Goal: Information Seeking & Learning: Find specific fact

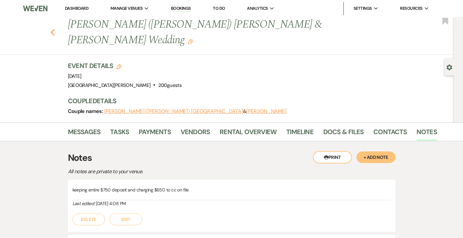
click at [50, 29] on icon "Previous" at bounding box center [52, 33] width 5 height 8
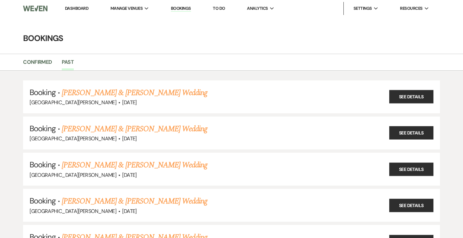
scroll to position [4420, 0]
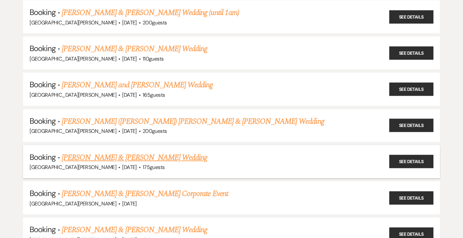
click at [117, 152] on link "[PERSON_NAME] & [PERSON_NAME] Wedding" at bounding box center [135, 158] width 146 height 12
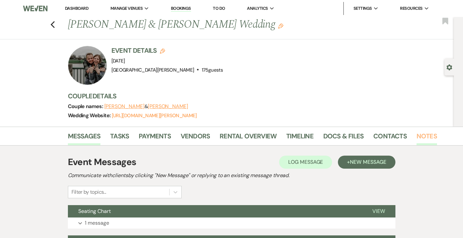
click at [417, 135] on link "Notes" at bounding box center [427, 138] width 20 height 14
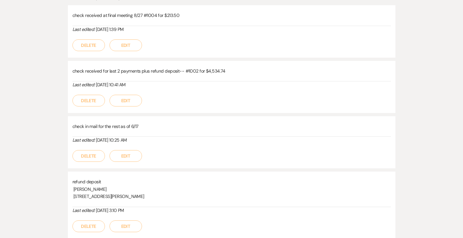
scroll to position [179, 0]
click at [74, 186] on span "[PERSON_NAME]" at bounding box center [90, 188] width 33 height 6
copy p "﻿ [PERSON_NAME] ﻿"
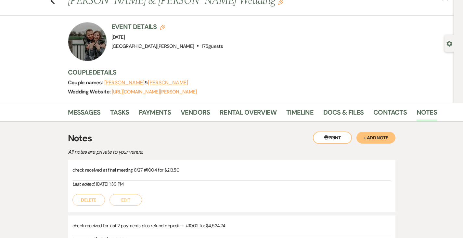
scroll to position [0, 0]
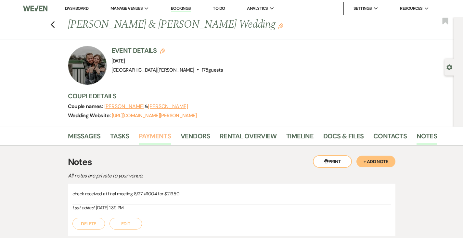
click at [139, 133] on link "Payments" at bounding box center [155, 138] width 32 height 14
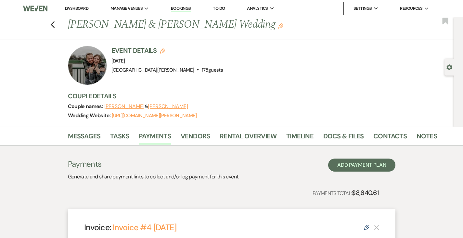
click at [35, 23] on div "Previous [PERSON_NAME] & [PERSON_NAME] Wedding Edit Bookmark" at bounding box center [226, 28] width 458 height 22
click at [50, 26] on icon "Previous" at bounding box center [52, 25] width 5 height 8
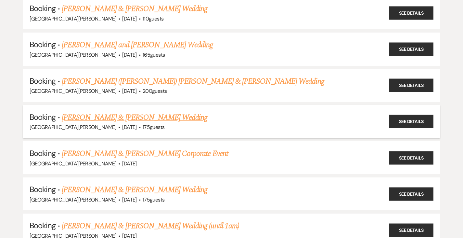
scroll to position [4462, 0]
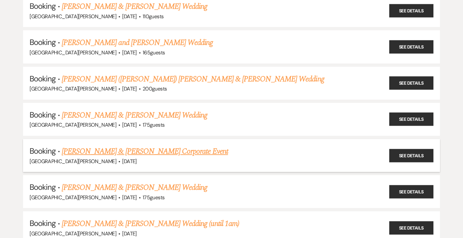
click at [162, 145] on link "[PERSON_NAME] & [PERSON_NAME] Corporate Event" at bounding box center [145, 151] width 167 height 12
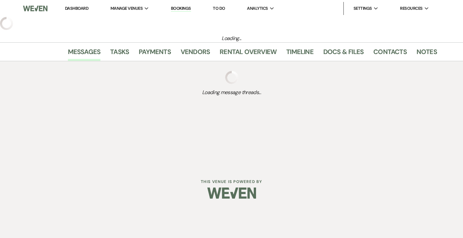
select select "12"
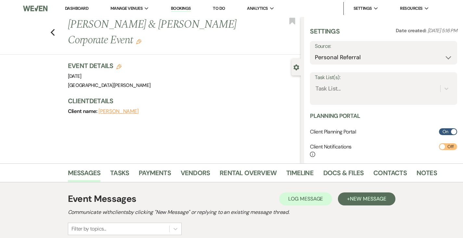
select select "9"
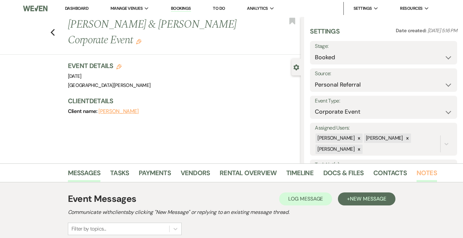
click at [417, 173] on link "Notes" at bounding box center [427, 175] width 20 height 14
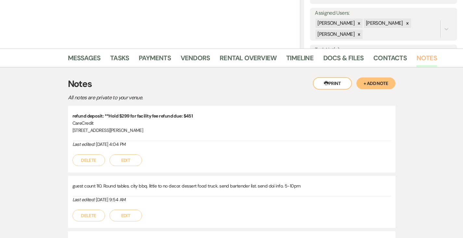
scroll to position [115, 0]
click at [73, 122] on p "CareCredit" at bounding box center [232, 122] width 319 height 7
copy p "CareCredit"
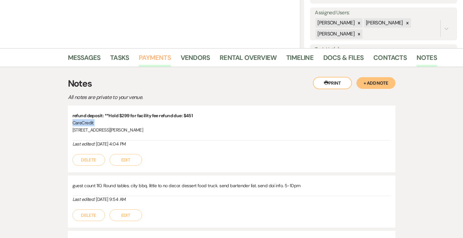
click at [139, 58] on link "Payments" at bounding box center [155, 59] width 32 height 14
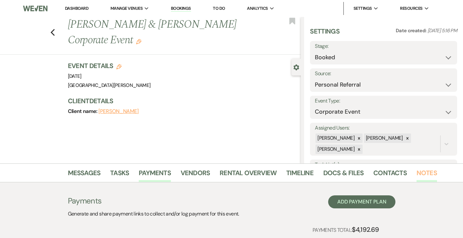
click at [417, 171] on link "Notes" at bounding box center [427, 175] width 20 height 14
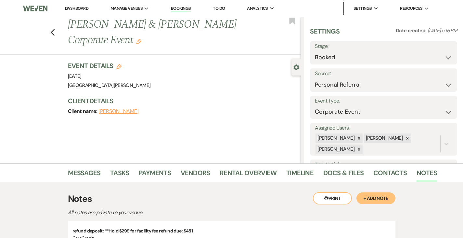
click at [35, 33] on div "Previous [PERSON_NAME] & [PERSON_NAME] Corporate Event Edit Bookmark" at bounding box center [149, 36] width 304 height 38
click at [50, 33] on use "button" at bounding box center [52, 32] width 4 height 7
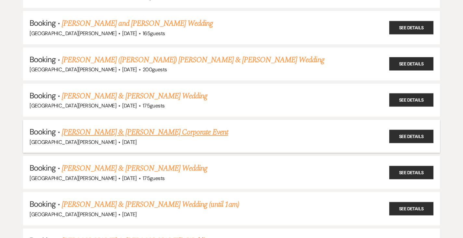
scroll to position [4481, 0]
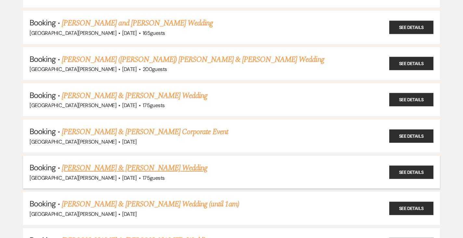
click at [148, 162] on link "[PERSON_NAME] & [PERSON_NAME] Wedding" at bounding box center [135, 168] width 146 height 12
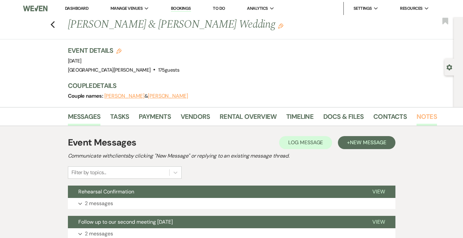
click at [417, 120] on link "Notes" at bounding box center [427, 118] width 20 height 14
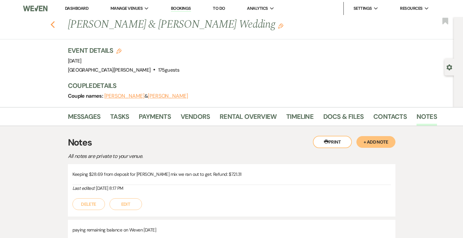
click at [50, 24] on use "button" at bounding box center [52, 24] width 4 height 7
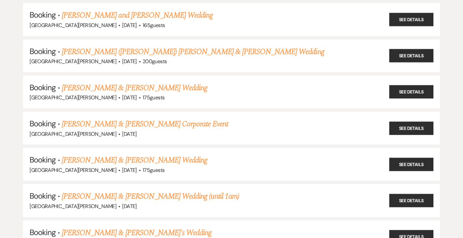
scroll to position [4491, 0]
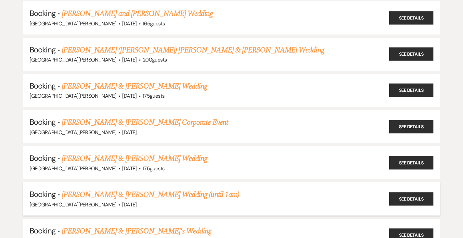
click at [145, 182] on li "Booking · [PERSON_NAME] & [PERSON_NAME] Wedding (until 1am) [GEOGRAPHIC_DATA][P…" at bounding box center [231, 198] width 417 height 33
click at [129, 189] on link "[PERSON_NAME] & [PERSON_NAME] Wedding (until 1am)" at bounding box center [151, 195] width 178 height 12
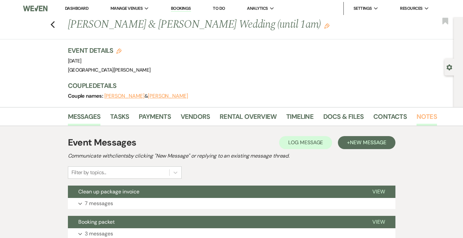
click at [417, 114] on link "Notes" at bounding box center [427, 118] width 20 height 14
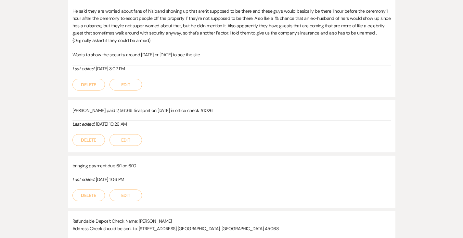
scroll to position [204, 0]
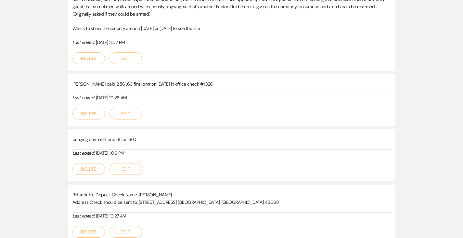
drag, startPoint x: 156, startPoint y: 187, endPoint x: 119, endPoint y: 187, distance: 37.4
click at [119, 191] on p "Refundable Deposit Check Name: ﻿ [PERSON_NAME] ﻿" at bounding box center [232, 194] width 319 height 7
copy span "[PERSON_NAME]"
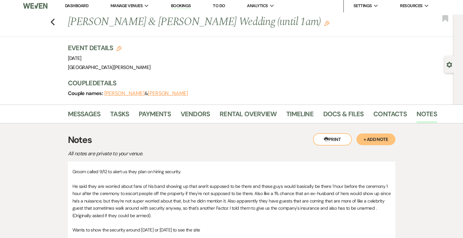
scroll to position [0, 0]
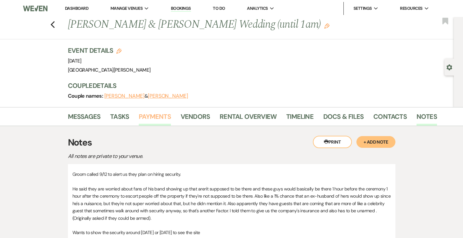
click at [139, 115] on link "Payments" at bounding box center [155, 118] width 32 height 14
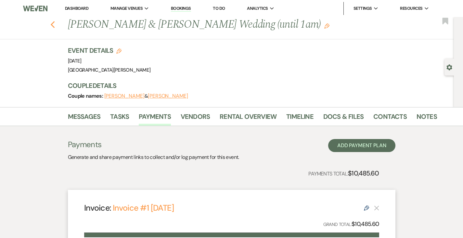
click at [50, 27] on icon "Previous" at bounding box center [52, 25] width 5 height 8
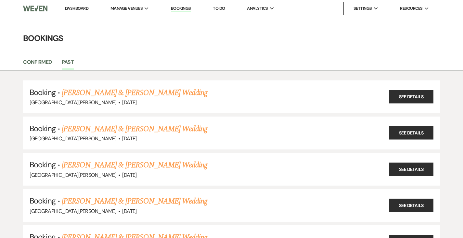
scroll to position [4491, 0]
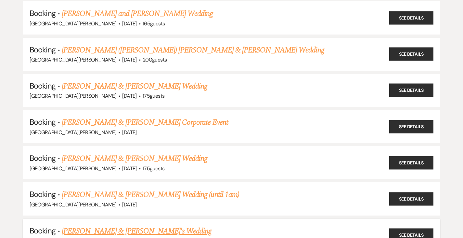
click at [115, 225] on link "[PERSON_NAME] & [PERSON_NAME]'s Wedding" at bounding box center [137, 231] width 150 height 12
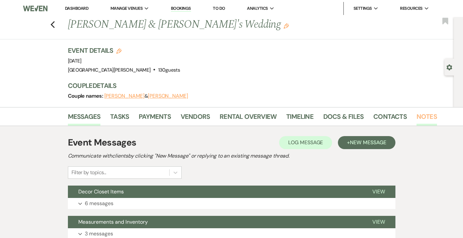
click at [417, 116] on link "Notes" at bounding box center [427, 118] width 20 height 14
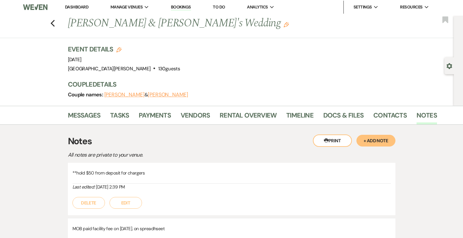
scroll to position [2, 0]
drag, startPoint x: 186, startPoint y: 201, endPoint x: 21, endPoint y: 156, distance: 170.5
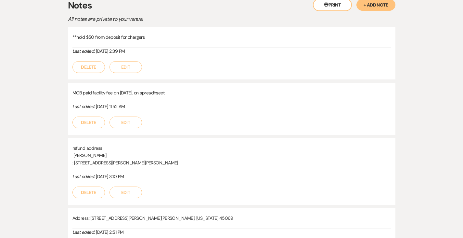
scroll to position [137, 0]
click at [74, 156] on span "[PERSON_NAME]" at bounding box center [90, 155] width 33 height 6
copy p "﻿ [PERSON_NAME] ﻿"
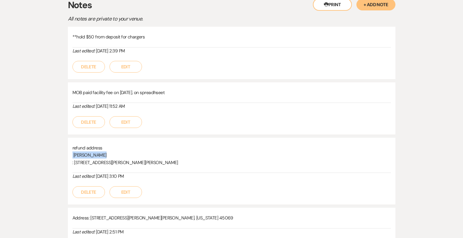
scroll to position [0, 0]
